Goal: Obtain resource: Obtain resource

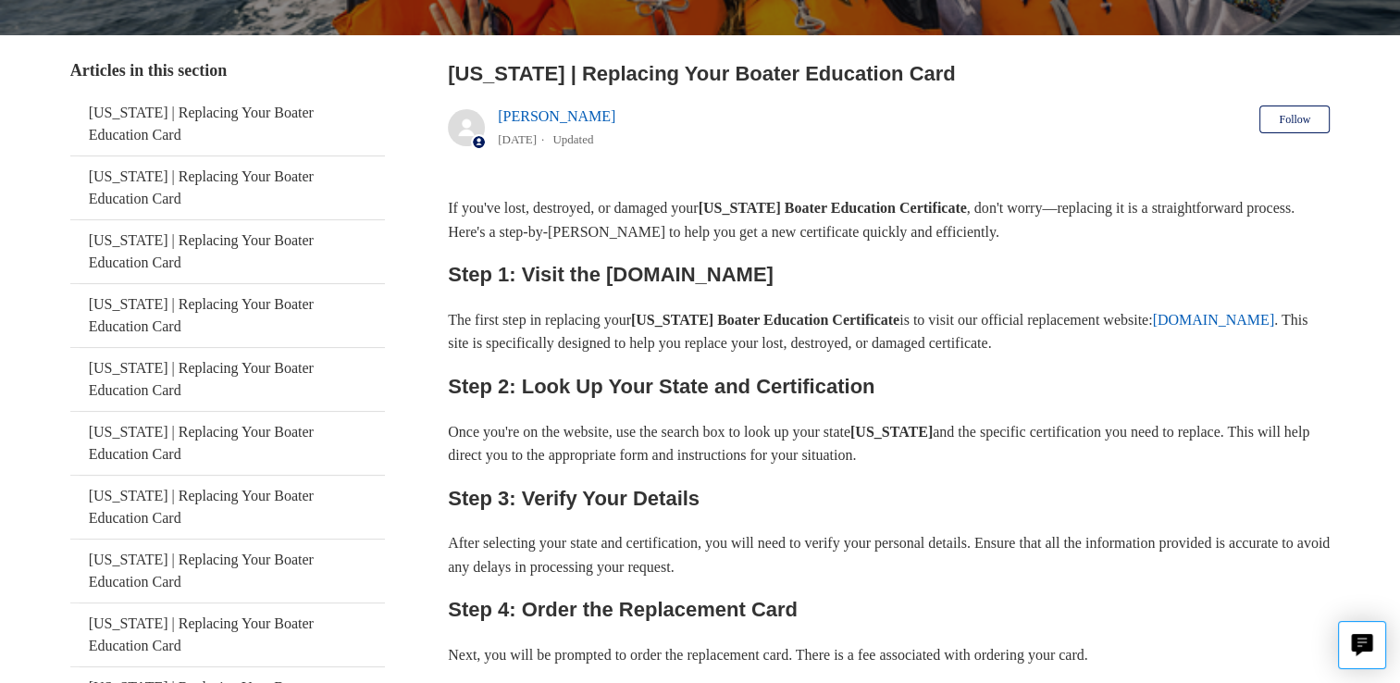
scroll to position [319, 0]
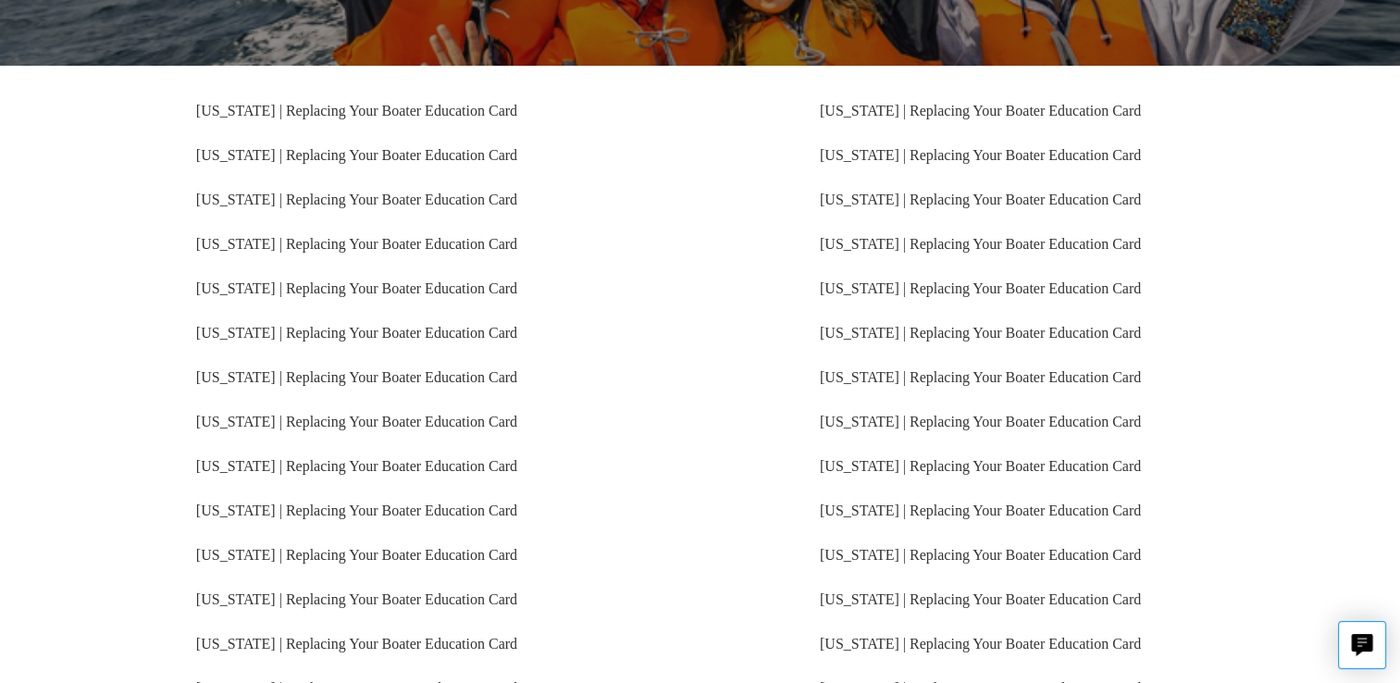
scroll to position [296, 0]
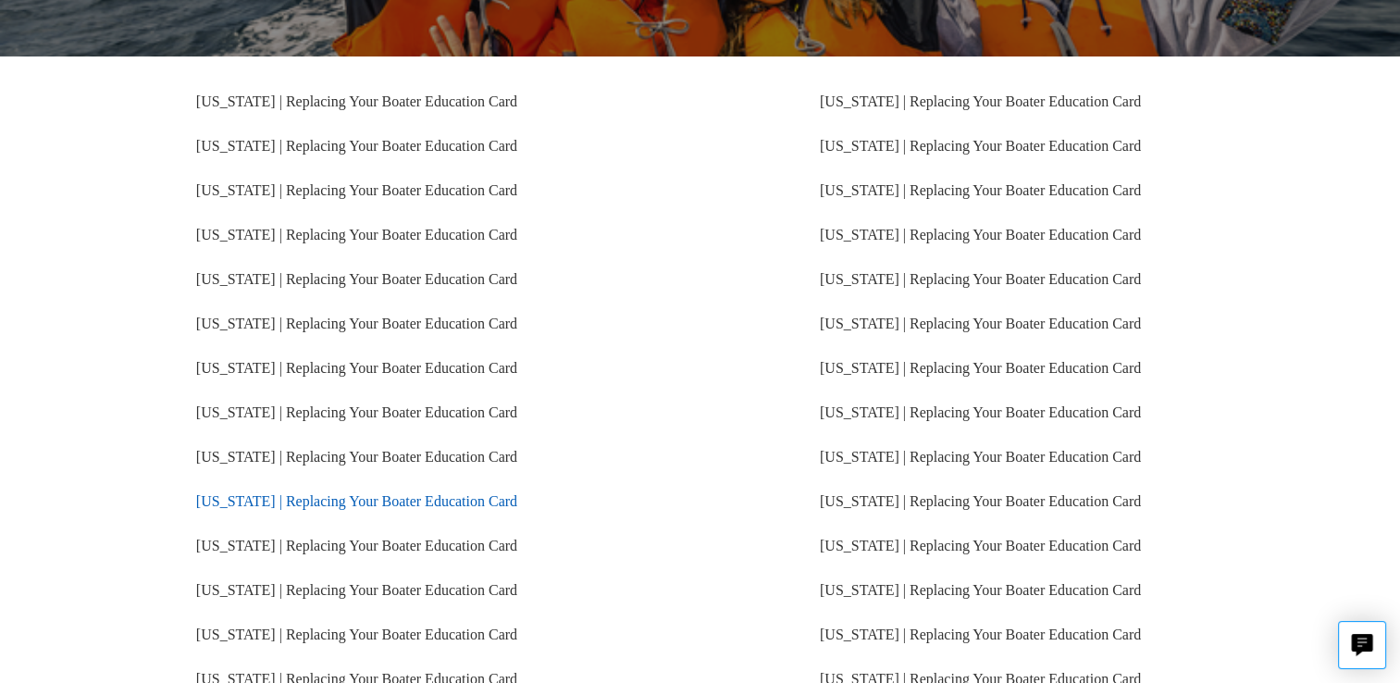
click at [285, 498] on link "[US_STATE] | Replacing Your Boater Education Card" at bounding box center [356, 501] width 321 height 16
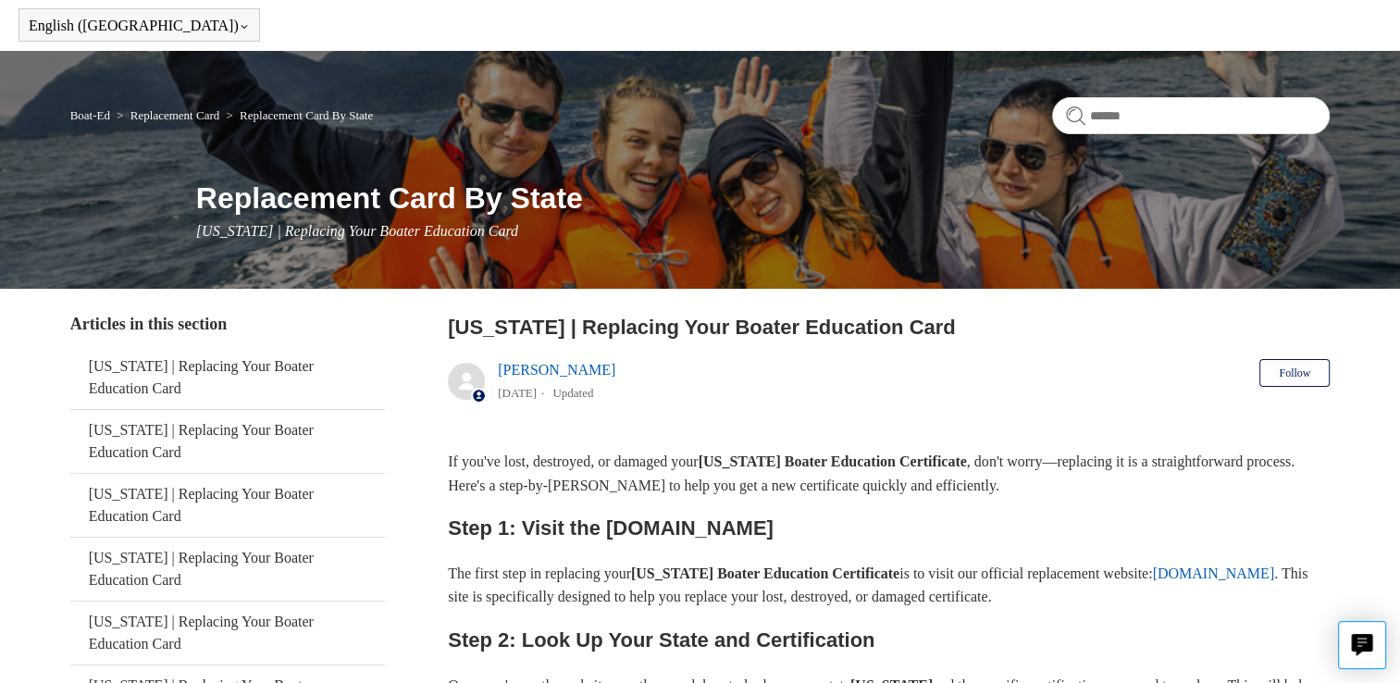
scroll to position [65, 0]
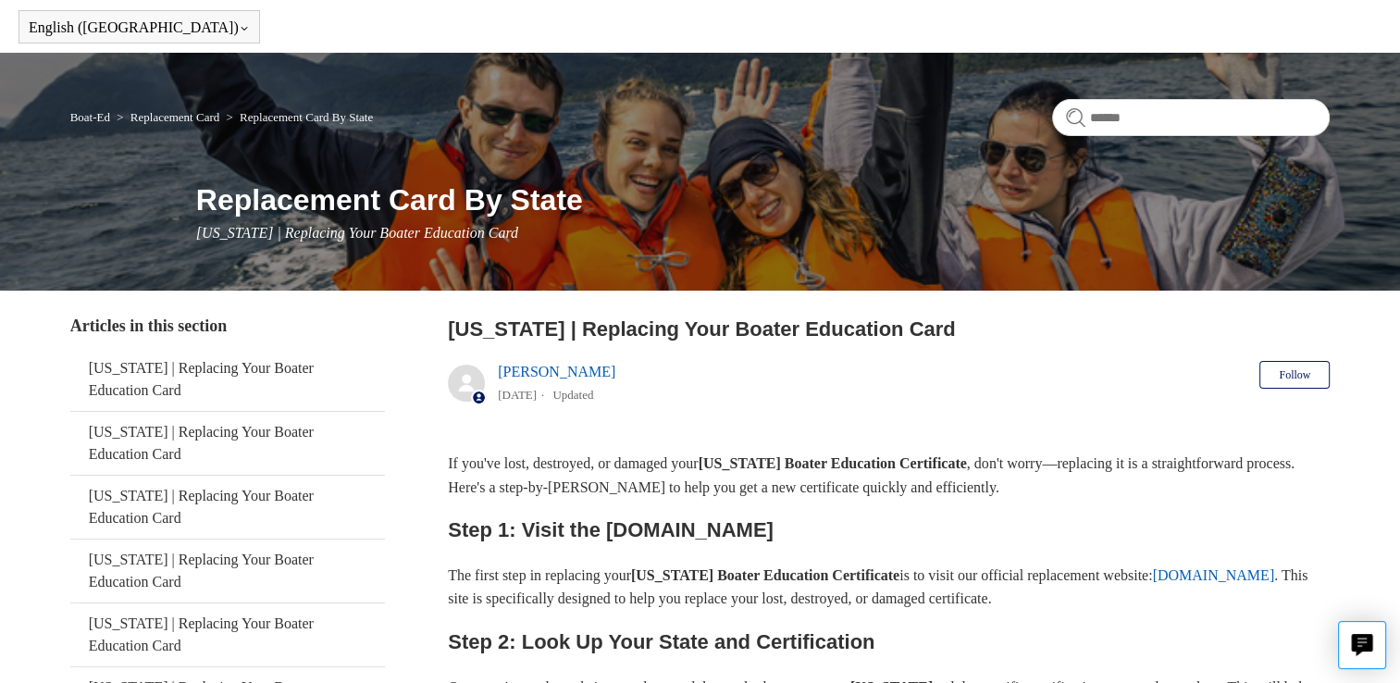
click at [1152, 583] on link "ilostmycard.com" at bounding box center [1213, 575] width 122 height 16
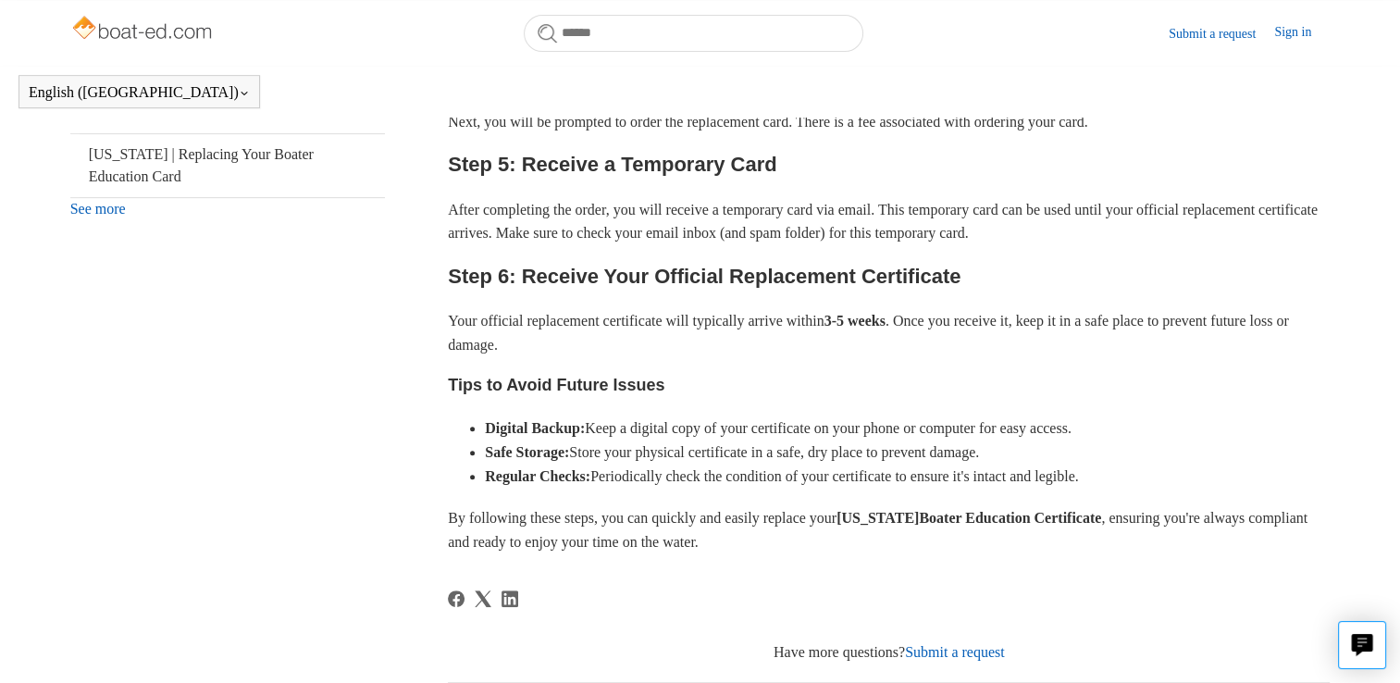
scroll to position [825, 0]
